Goal: Complete application form

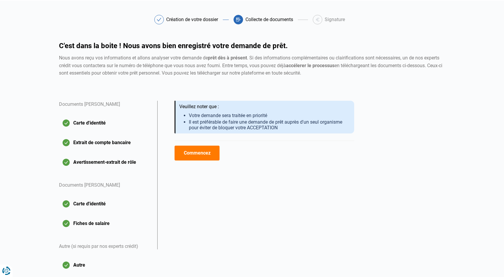
scroll to position [30, 0]
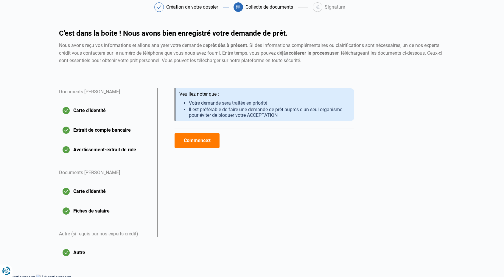
click at [199, 141] on button "Commencez" at bounding box center [196, 140] width 45 height 15
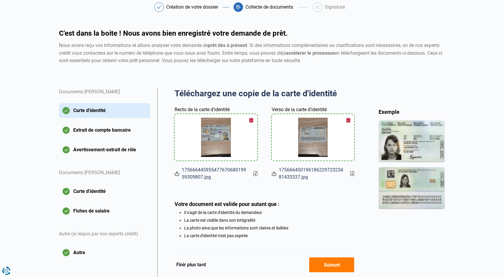
scroll to position [57, 0]
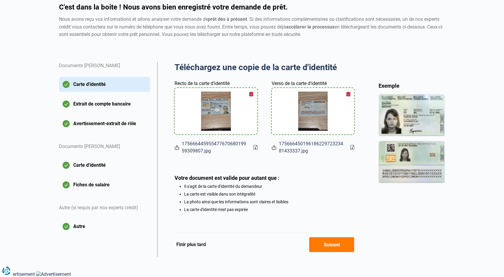
click at [89, 105] on button "Extrait de compte bancaire" at bounding box center [104, 104] width 91 height 15
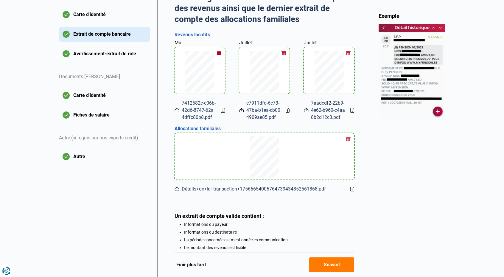
scroll to position [75, 0]
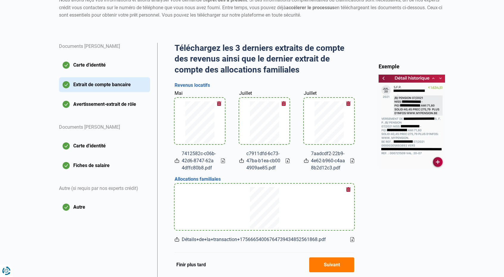
click at [86, 104] on button "Avertissement-extrait de rôle" at bounding box center [104, 104] width 91 height 15
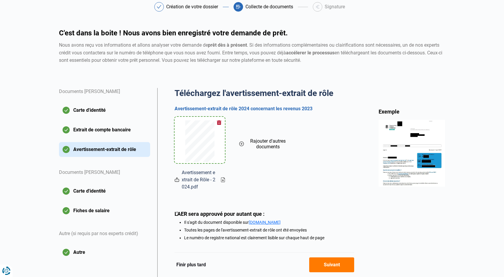
scroll to position [59, 0]
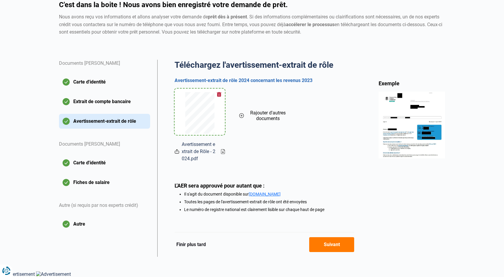
click at [219, 94] on button "button" at bounding box center [218, 94] width 9 height 9
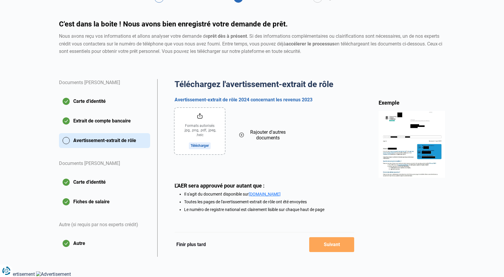
click at [199, 145] on input "file" at bounding box center [199, 131] width 50 height 46
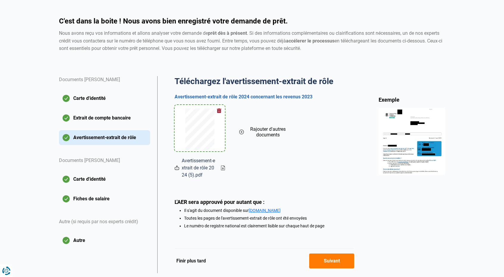
scroll to position [29, 0]
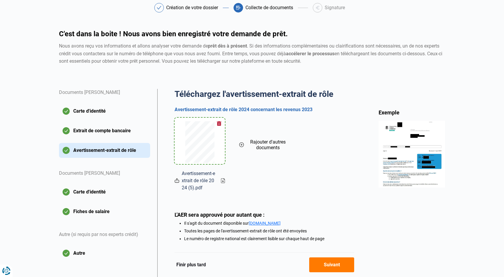
click at [85, 129] on button "Extrait de compte bancaire" at bounding box center [104, 131] width 91 height 15
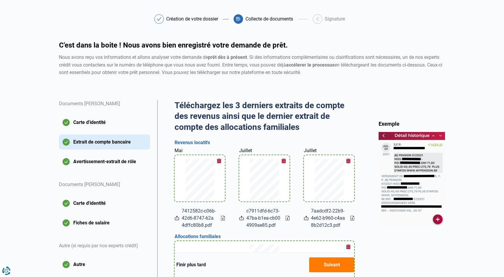
scroll to position [16, 0]
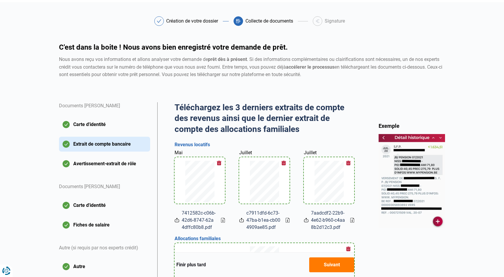
click at [93, 164] on button "Avertissement-extrait de rôle" at bounding box center [104, 164] width 91 height 15
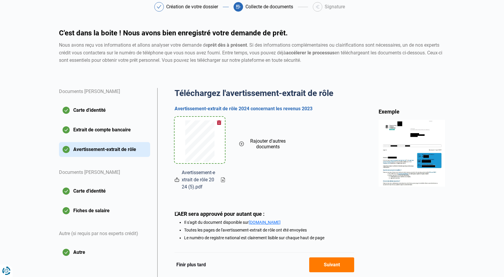
scroll to position [59, 0]
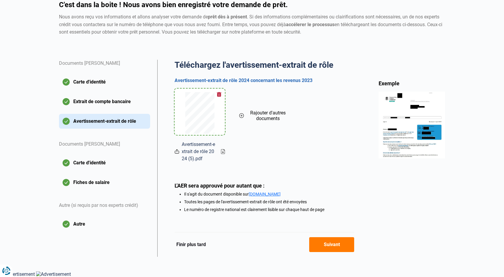
click at [329, 243] on button "Suivant" at bounding box center [331, 245] width 45 height 15
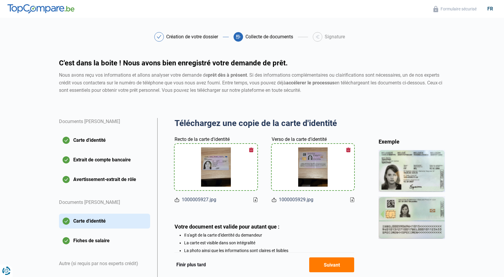
scroll to position [49, 0]
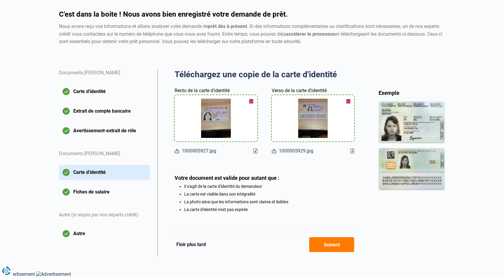
click at [90, 127] on button "Avertissement-extrait de rôle" at bounding box center [104, 131] width 91 height 15
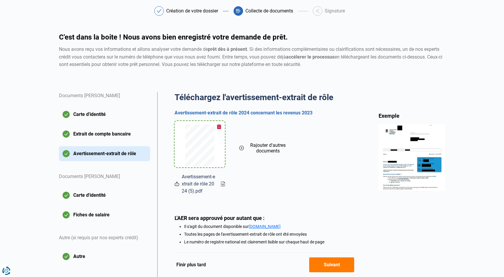
scroll to position [59, 0]
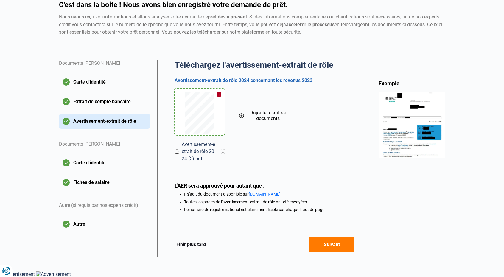
click at [336, 245] on button "Suivant" at bounding box center [331, 245] width 45 height 15
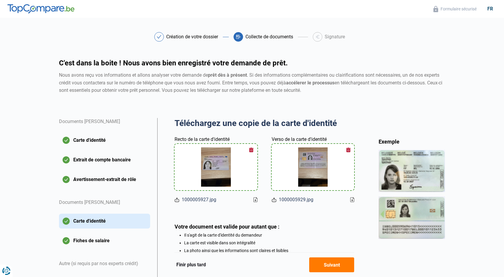
scroll to position [49, 0]
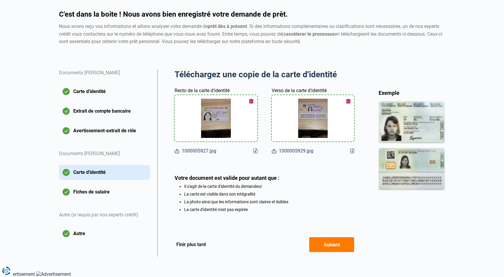
click at [336, 246] on button "Suivant" at bounding box center [331, 245] width 45 height 15
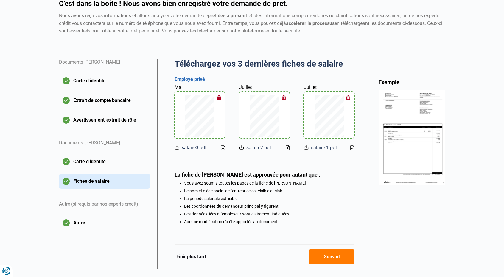
scroll to position [73, 0]
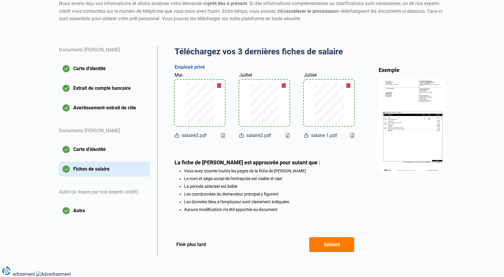
click at [333, 243] on button "Suivant" at bounding box center [331, 245] width 45 height 15
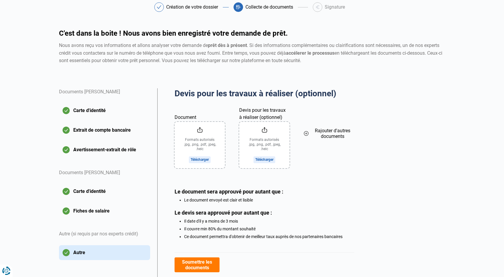
scroll to position [58, 0]
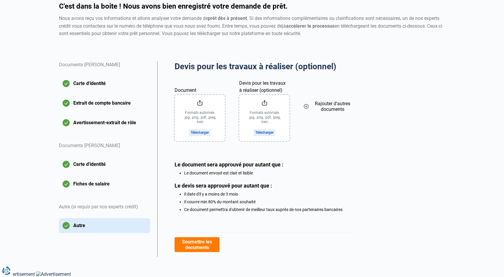
click at [197, 244] on button "Soumettre les documents" at bounding box center [196, 245] width 45 height 15
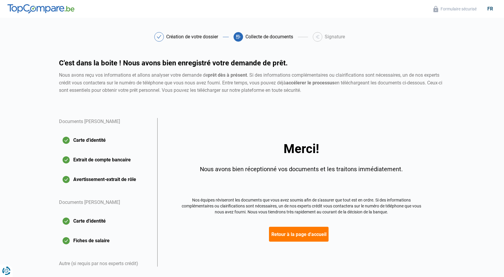
click at [290, 235] on button "Retour à la page d'accueil" at bounding box center [299, 234] width 60 height 15
